Goal: Find specific page/section: Find specific page/section

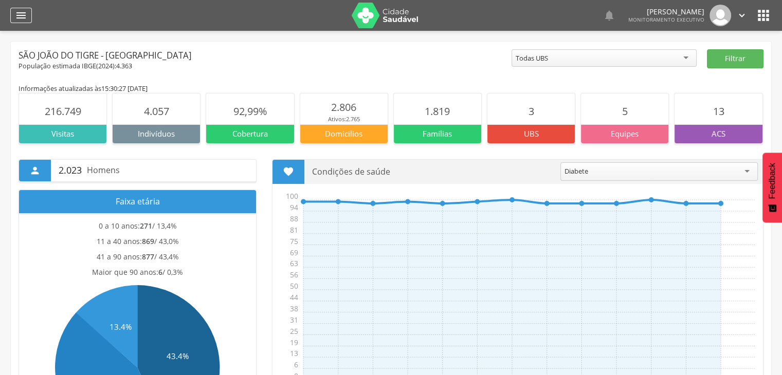
click at [18, 20] on icon "" at bounding box center [21, 15] width 12 height 12
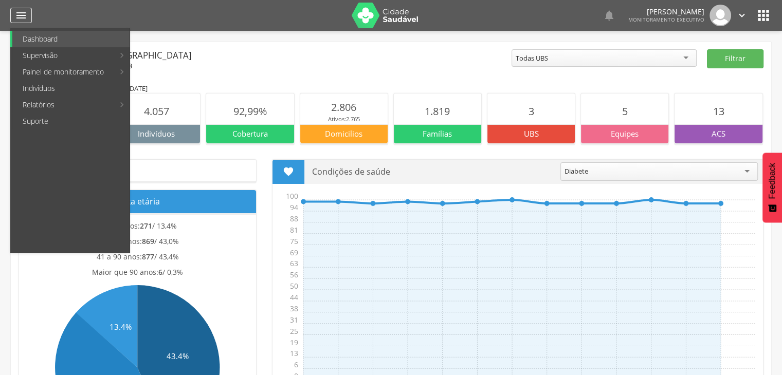
click at [23, 20] on icon "" at bounding box center [21, 15] width 12 height 12
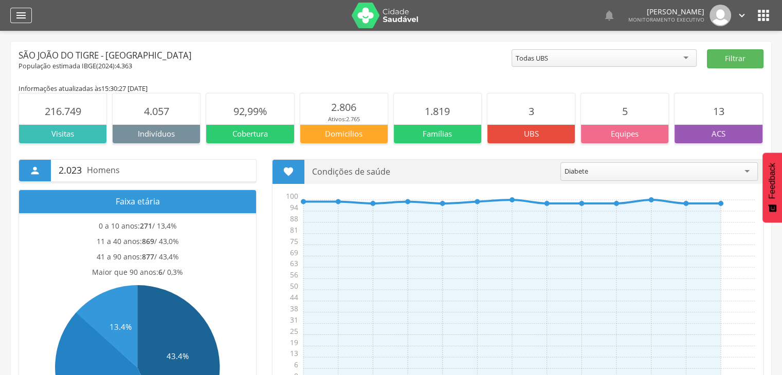
click at [23, 20] on icon "" at bounding box center [21, 15] width 12 height 12
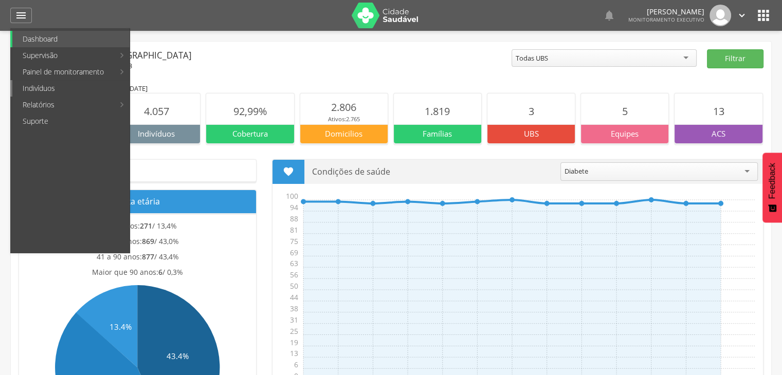
click at [31, 93] on link "Indivíduos" at bounding box center [70, 88] width 117 height 16
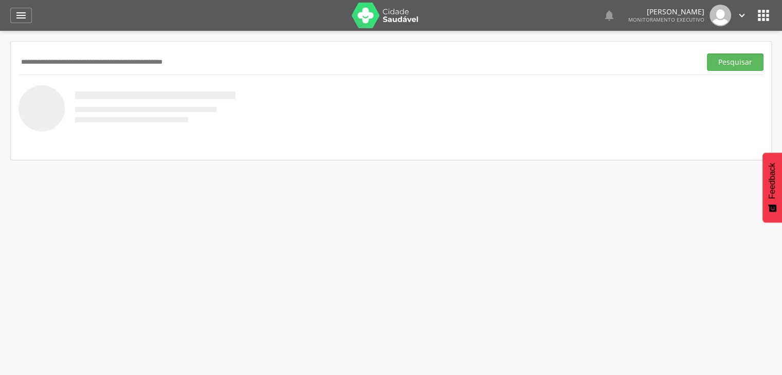
click at [41, 66] on input "text" at bounding box center [357, 61] width 678 height 17
type input "**********"
click at [707, 53] on button "Pesquisar" at bounding box center [735, 61] width 57 height 17
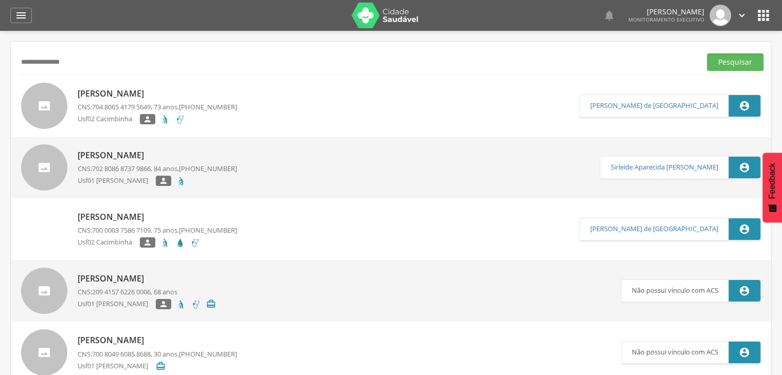
click at [119, 221] on p "Maria Anunciada Silva" at bounding box center [157, 217] width 159 height 12
type input "**********"
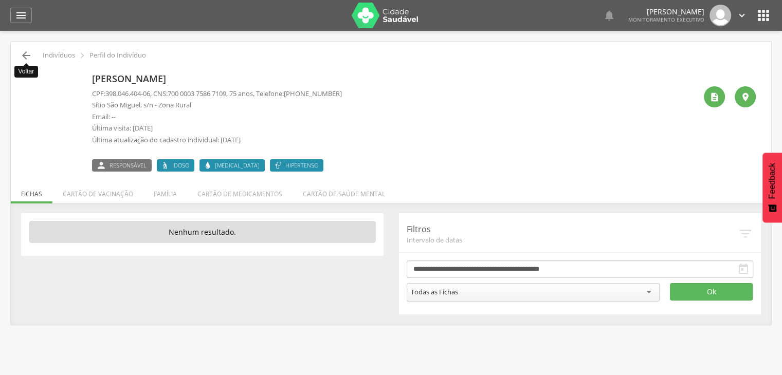
click at [25, 60] on icon "" at bounding box center [26, 55] width 12 height 12
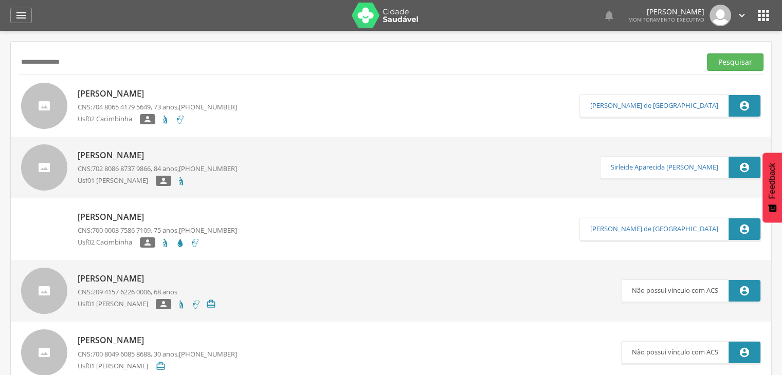
click at [91, 226] on p "CNS: 700 0003 7586 7109 , 75 anos, (83) 99615-0739" at bounding box center [157, 231] width 159 height 10
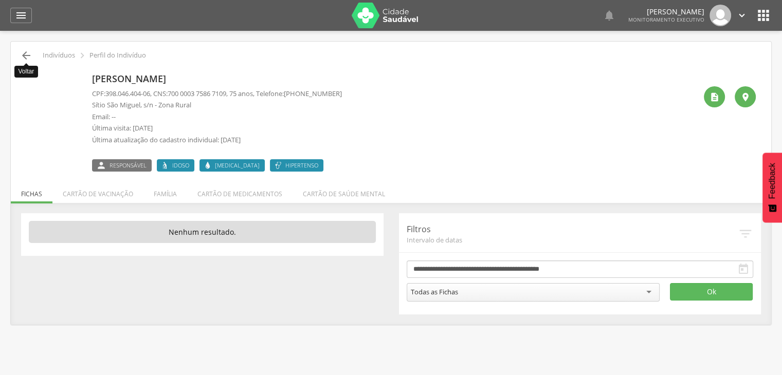
click at [27, 52] on icon "" at bounding box center [26, 55] width 12 height 12
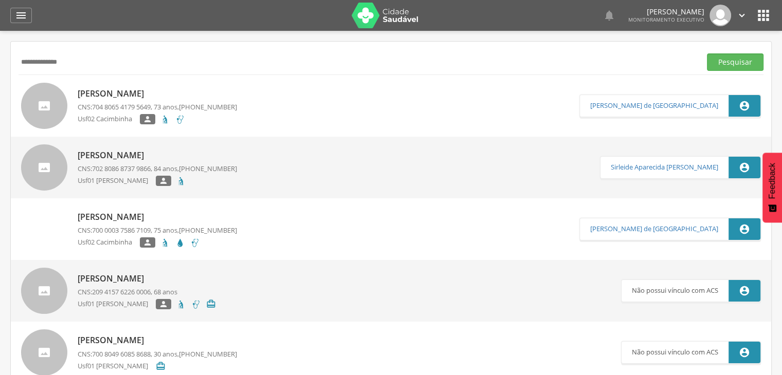
type input "**********"
click at [707, 53] on button "Pesquisar" at bounding box center [735, 61] width 57 height 17
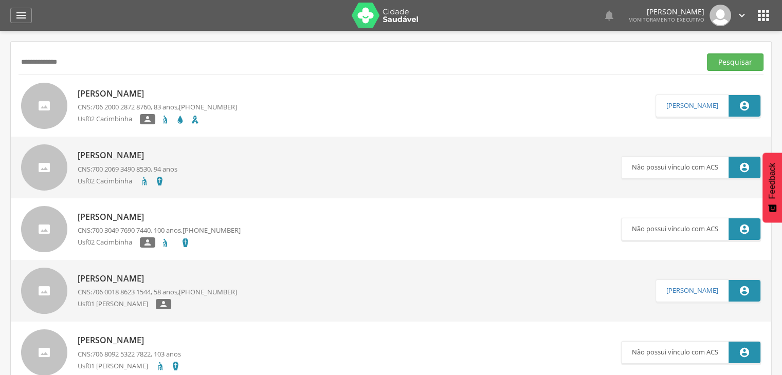
click at [136, 96] on p "Maria Anuciada da Silva" at bounding box center [157, 94] width 159 height 12
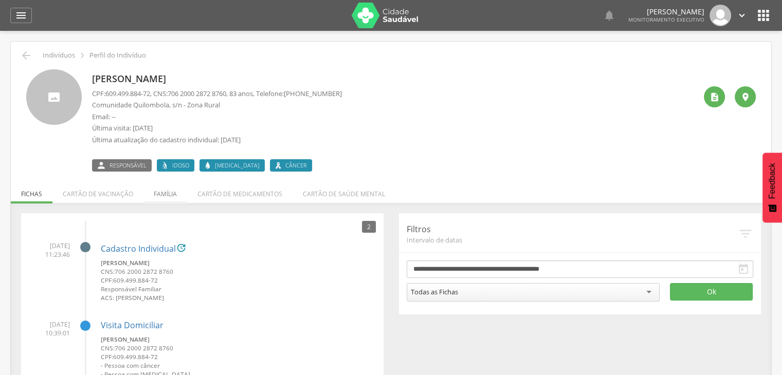
click at [159, 190] on li "Família" at bounding box center [165, 191] width 44 height 24
